Goal: Information Seeking & Learning: Learn about a topic

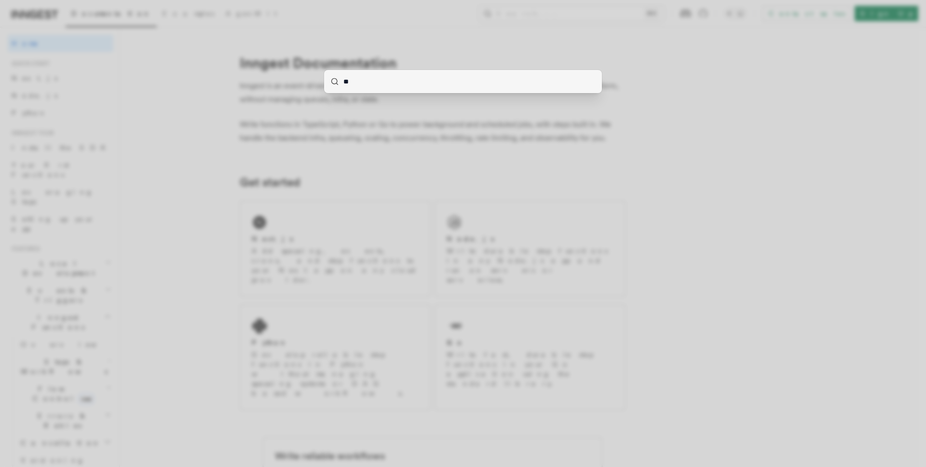
type input "***"
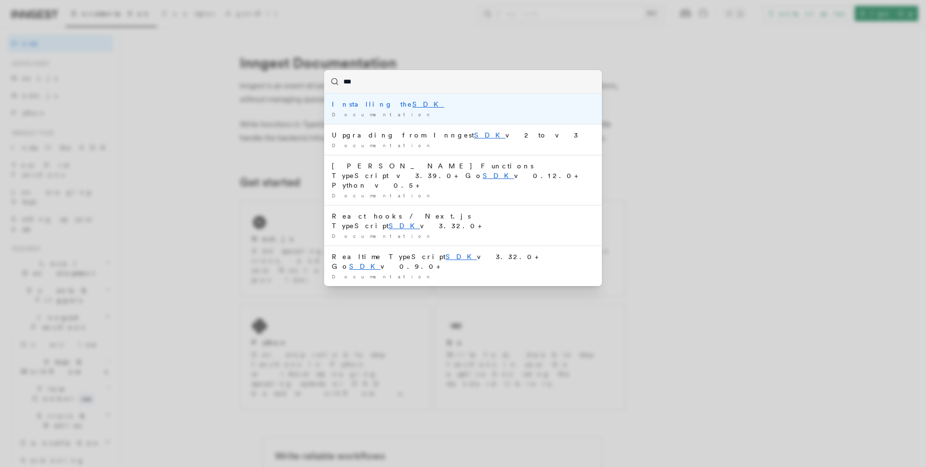
click at [400, 105] on div "Installing the SDK" at bounding box center [463, 104] width 262 height 10
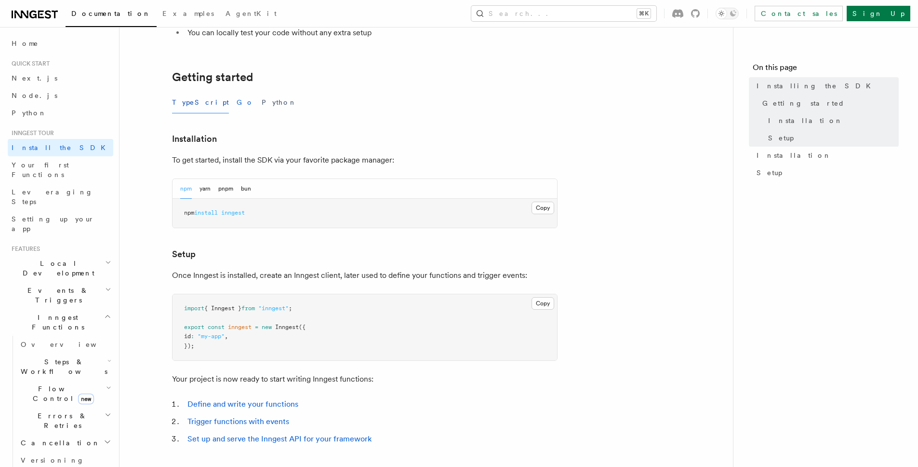
click at [237, 93] on button "Go" at bounding box center [245, 103] width 17 height 22
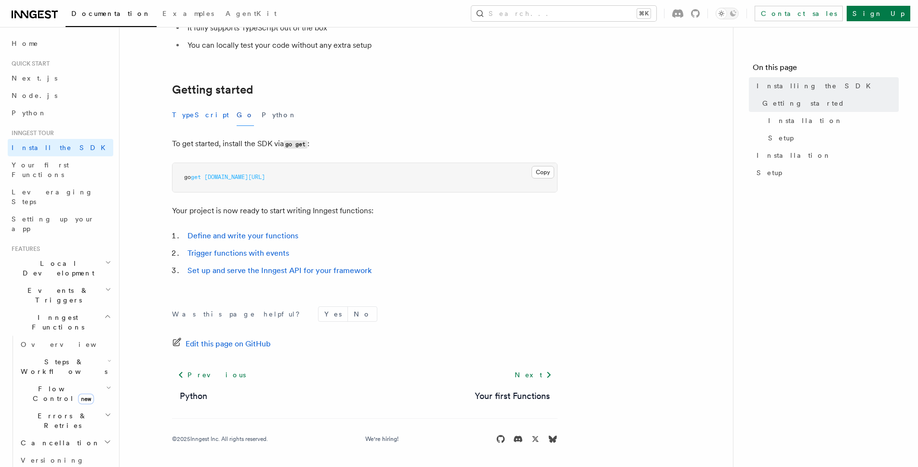
click at [200, 114] on button "TypeScript" at bounding box center [200, 115] width 57 height 22
